Goal: Transaction & Acquisition: Purchase product/service

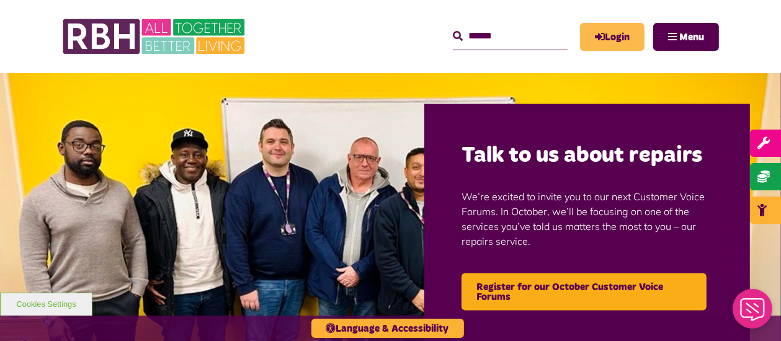
click at [606, 37] on link "Login" at bounding box center [612, 37] width 64 height 28
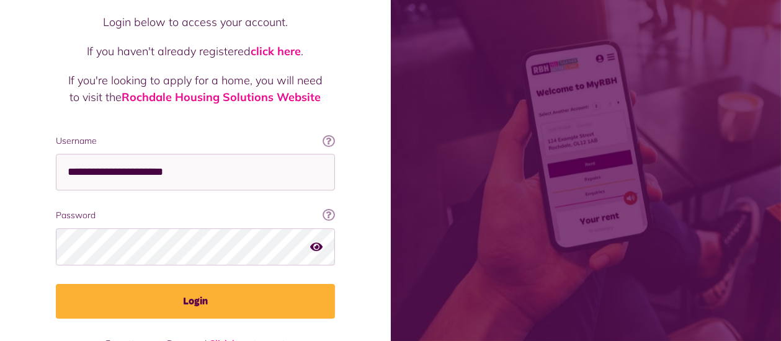
scroll to position [138, 0]
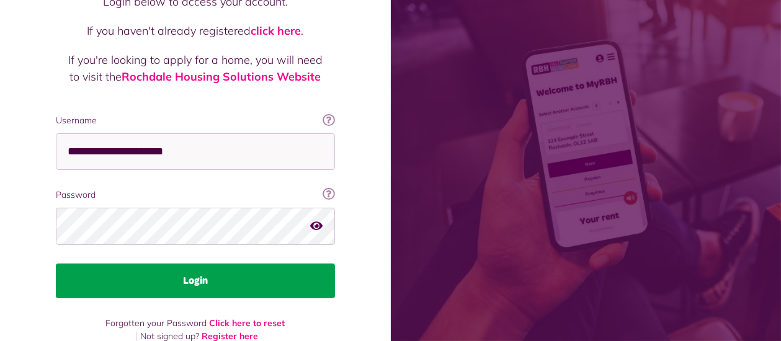
click at [180, 263] on button "Login" at bounding box center [195, 280] width 279 height 35
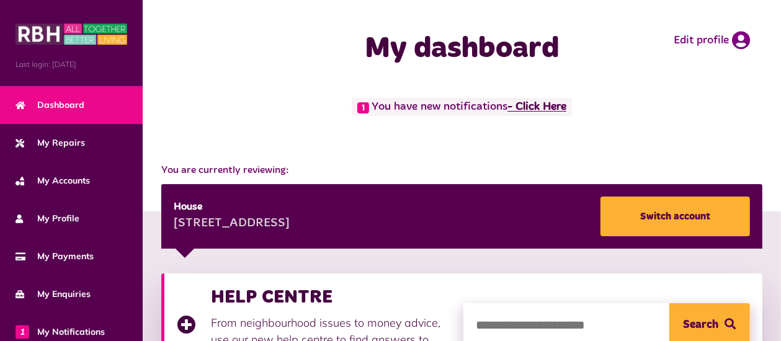
click at [557, 105] on link "- Click Here" at bounding box center [536, 107] width 59 height 11
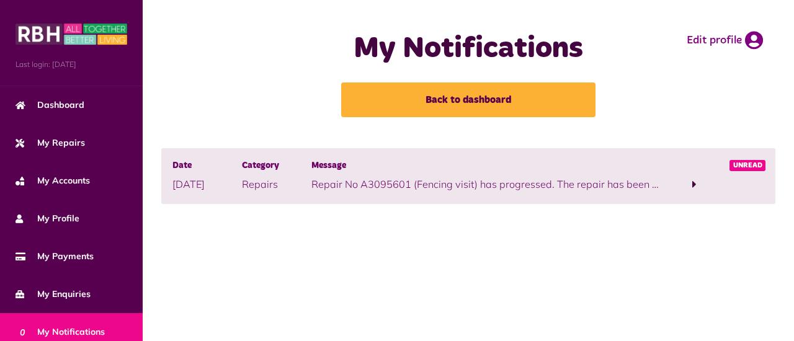
click at [567, 187] on p "Repair No A3095601 (Fencing visit) has progressed. The repair has been fully co…" at bounding box center [485, 184] width 348 height 15
click at [686, 182] on span at bounding box center [694, 184] width 69 height 17
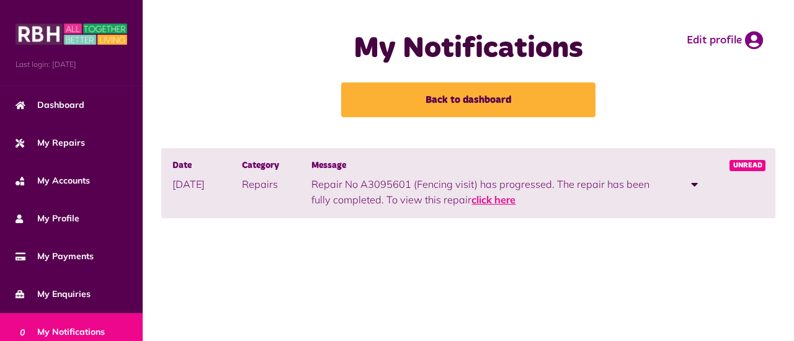
click at [492, 200] on link "click here" at bounding box center [493, 199] width 44 height 12
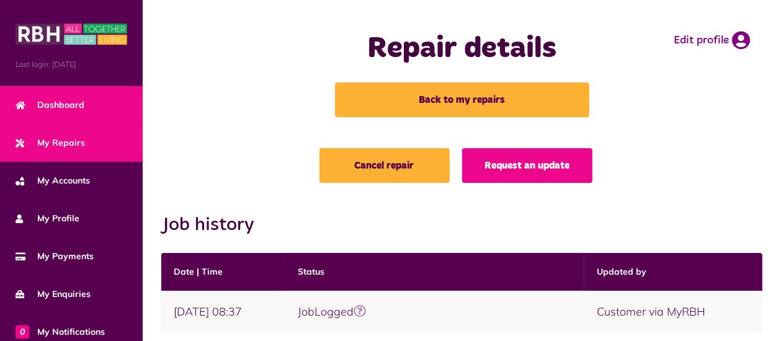
click at [48, 100] on span "Dashboard" at bounding box center [49, 105] width 69 height 13
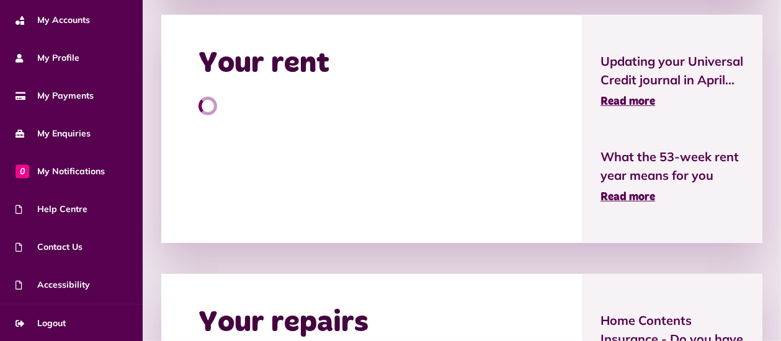
scroll to position [392, 0]
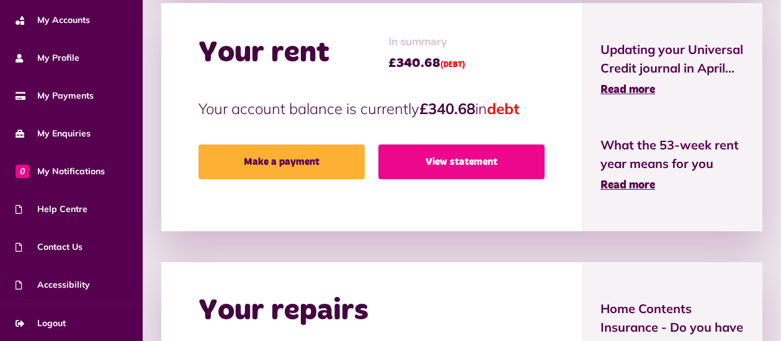
click at [475, 166] on link "View statement" at bounding box center [461, 161] width 166 height 35
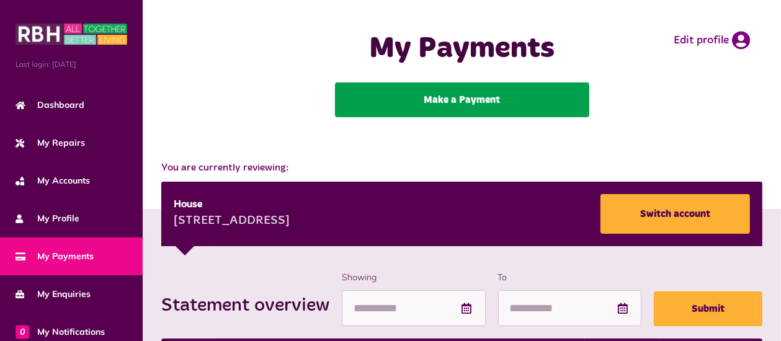
click at [445, 107] on link "Make a Payment" at bounding box center [462, 99] width 254 height 35
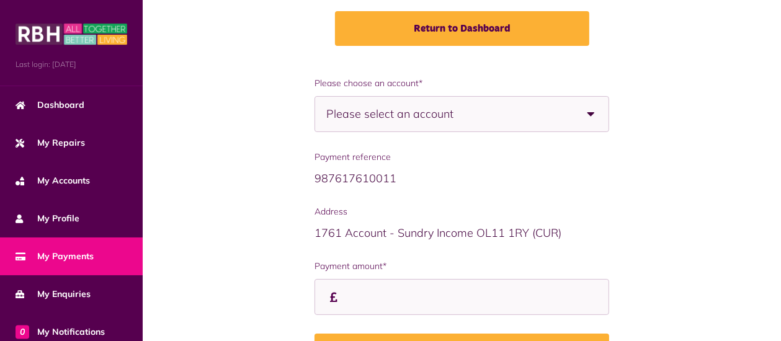
scroll to position [196, 0]
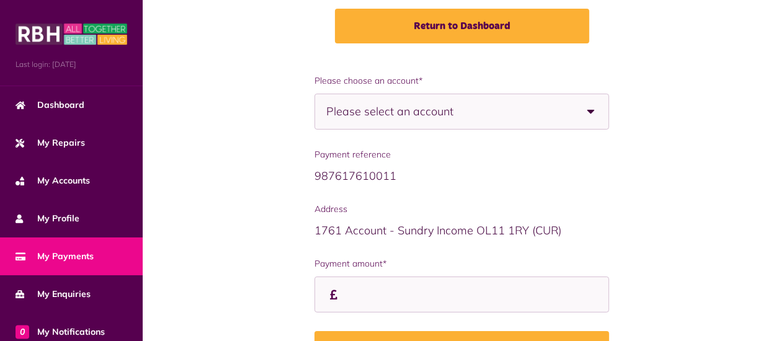
click at [565, 119] on div "Please select an account" at bounding box center [461, 112] width 294 height 36
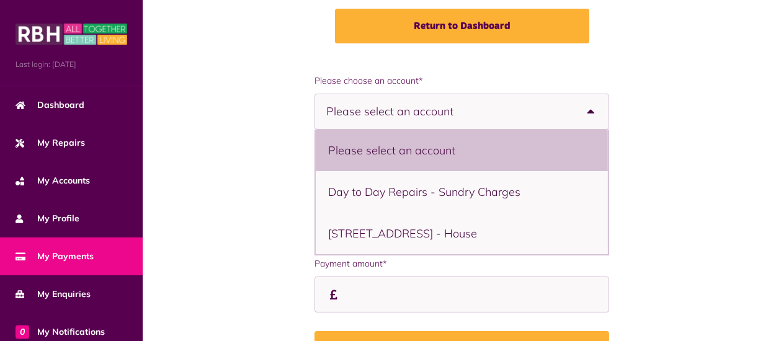
scroll to position [4, 0]
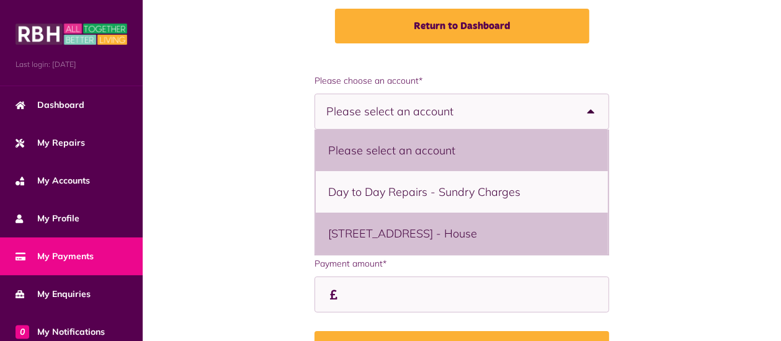
click at [436, 237] on li "[STREET_ADDRESS] - House" at bounding box center [462, 234] width 292 height 42
select select "**********"
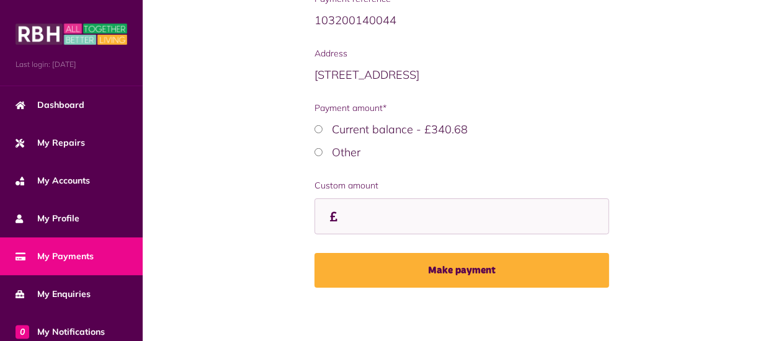
scroll to position [355, 0]
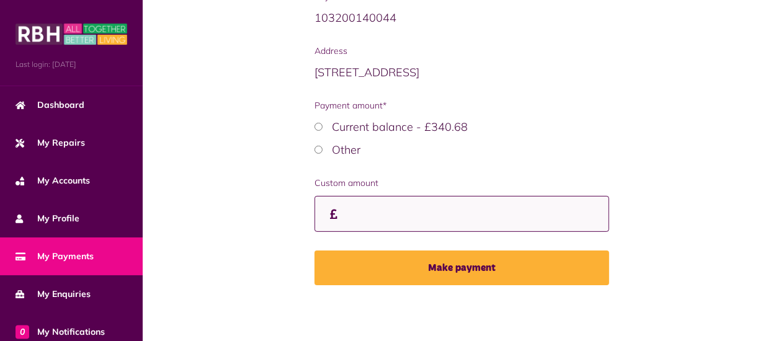
click at [363, 208] on input "Payment amount*" at bounding box center [461, 214] width 294 height 37
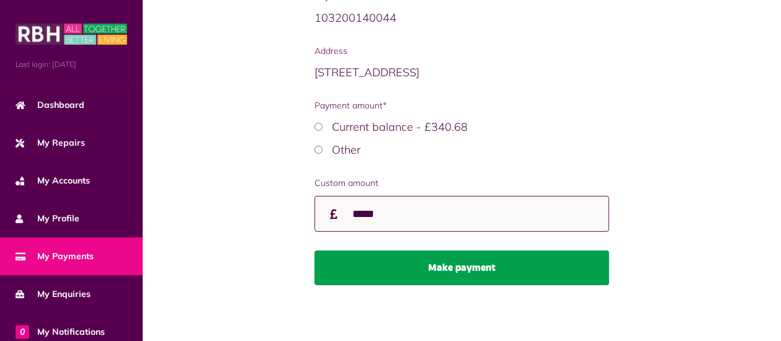
type input "*****"
click at [420, 259] on button "Make payment" at bounding box center [461, 267] width 294 height 35
